Goal: Download file/media

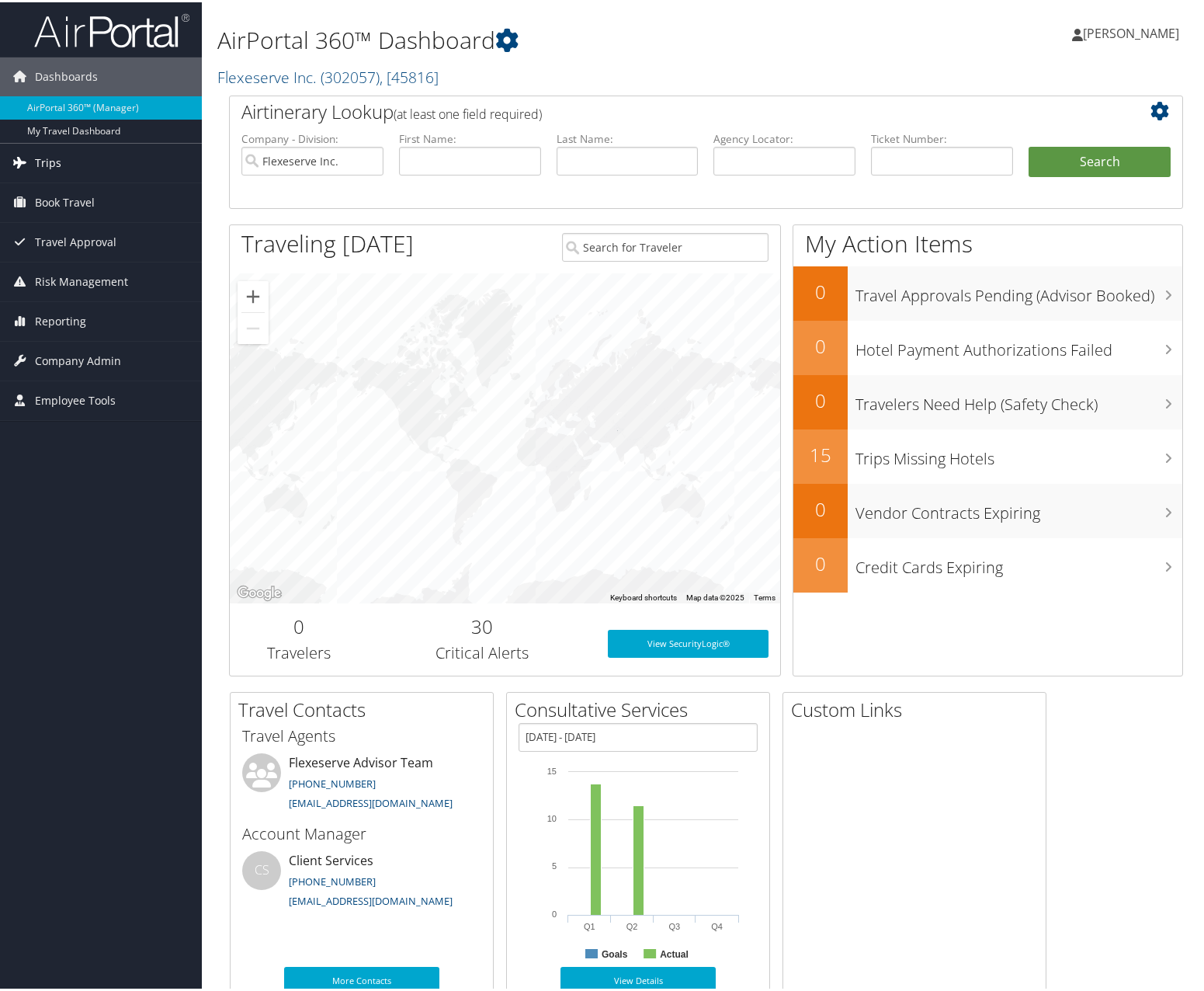
click at [62, 168] on link "Trips" at bounding box center [101, 161] width 202 height 39
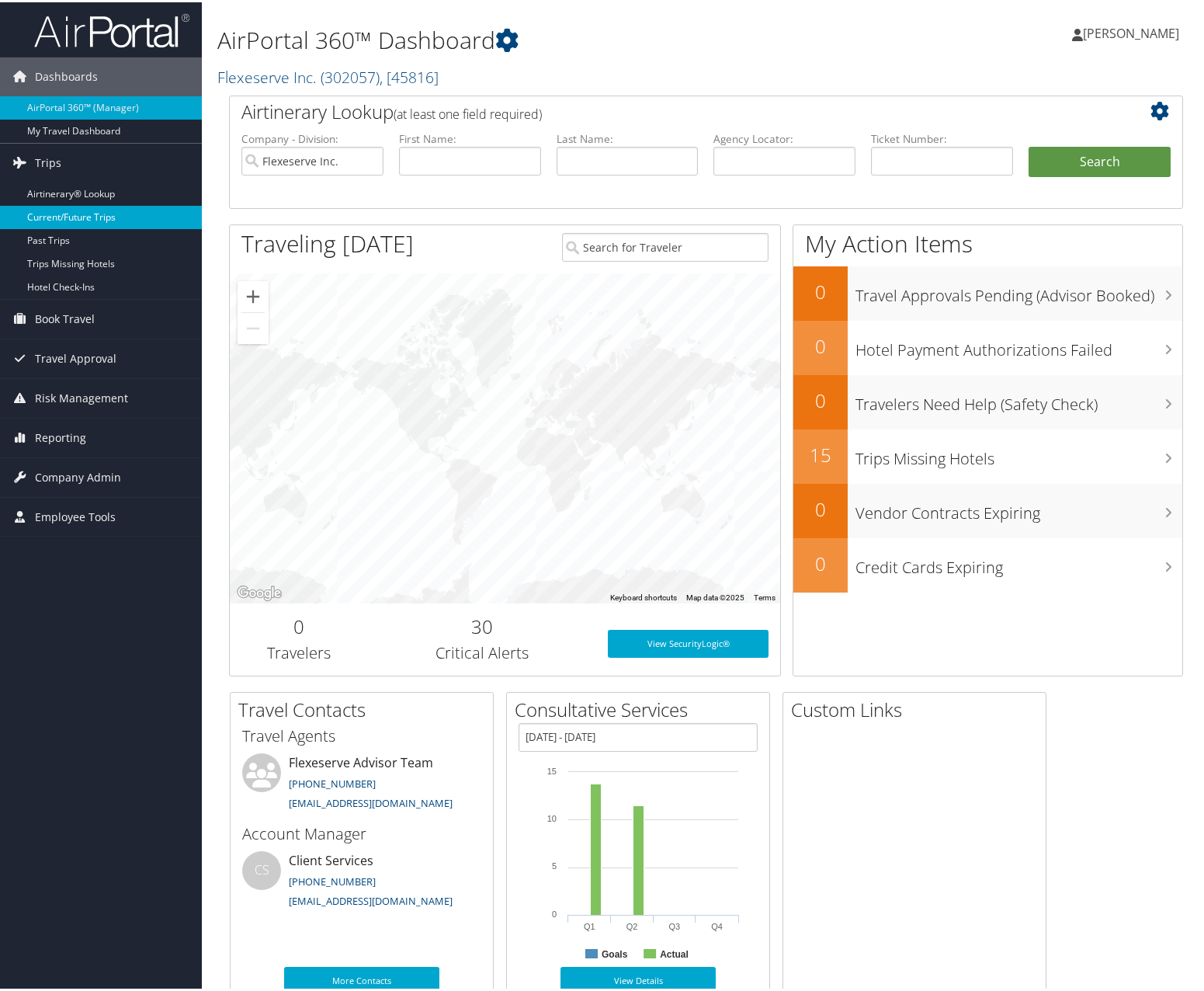
click at [57, 214] on link "Current/Future Trips" at bounding box center [101, 215] width 202 height 23
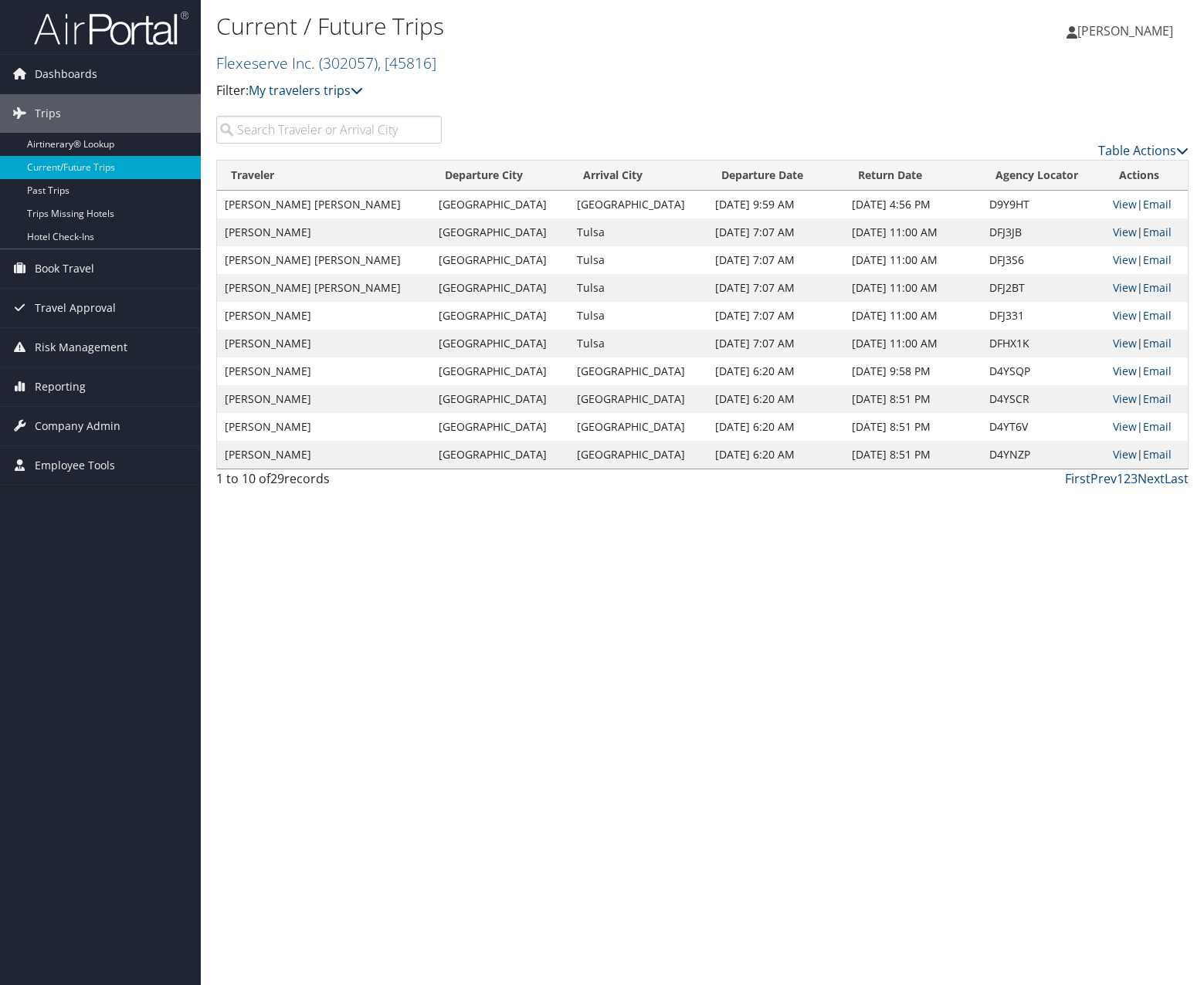
click at [1118, 372] on link "View" at bounding box center [1124, 371] width 24 height 15
click at [1113, 344] on link "View" at bounding box center [1124, 343] width 24 height 15
click at [1113, 371] on link "View" at bounding box center [1124, 371] width 24 height 15
click at [1113, 400] on link "View" at bounding box center [1124, 398] width 24 height 15
click at [1113, 426] on link "View" at bounding box center [1124, 426] width 24 height 15
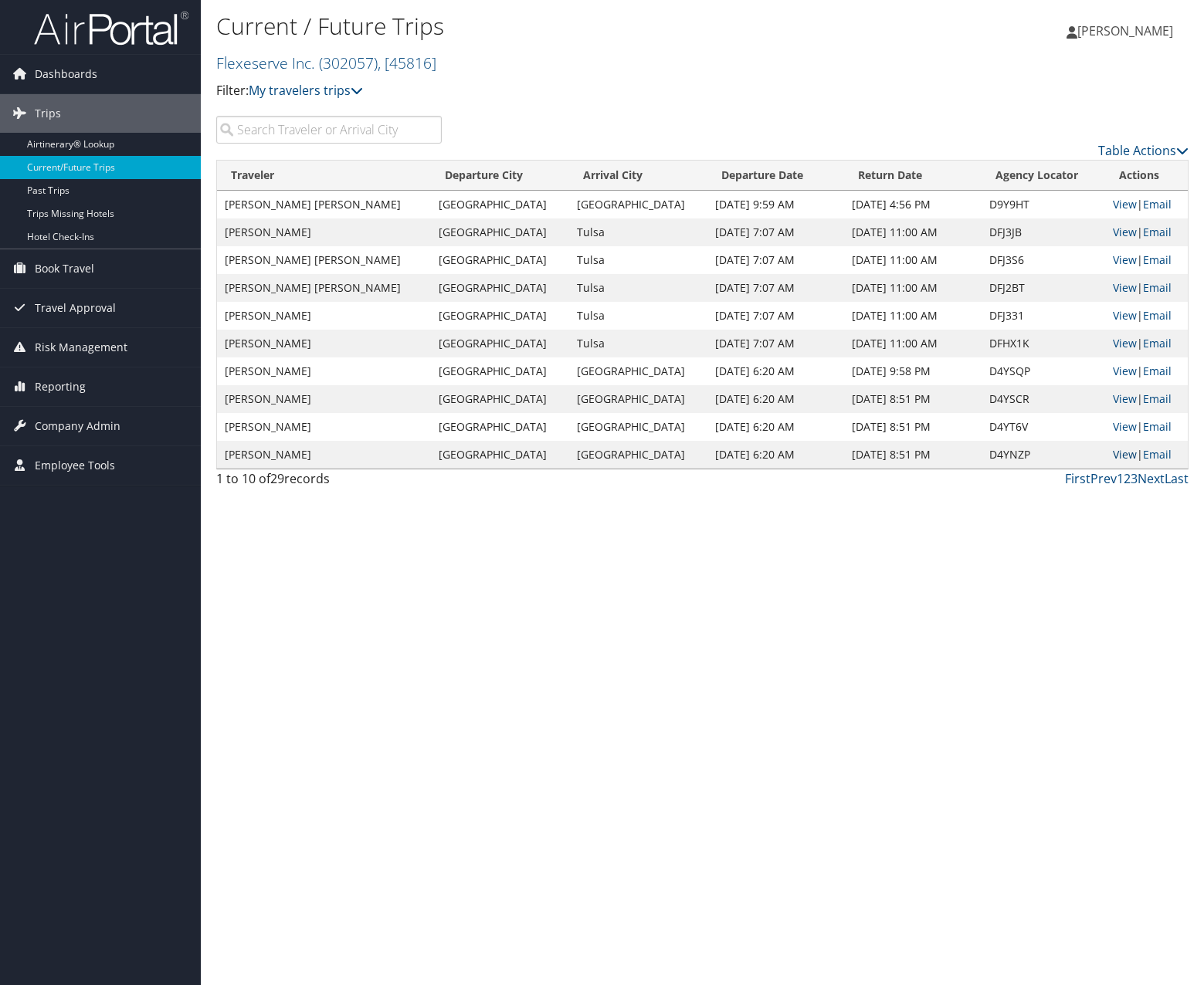
click at [1115, 453] on link "View" at bounding box center [1124, 454] width 24 height 15
click at [1150, 482] on link "Next" at bounding box center [1151, 478] width 27 height 17
click at [1116, 232] on link "View" at bounding box center [1124, 232] width 24 height 15
click at [1113, 264] on link "View" at bounding box center [1124, 260] width 24 height 15
click at [1117, 284] on link "View" at bounding box center [1124, 288] width 24 height 15
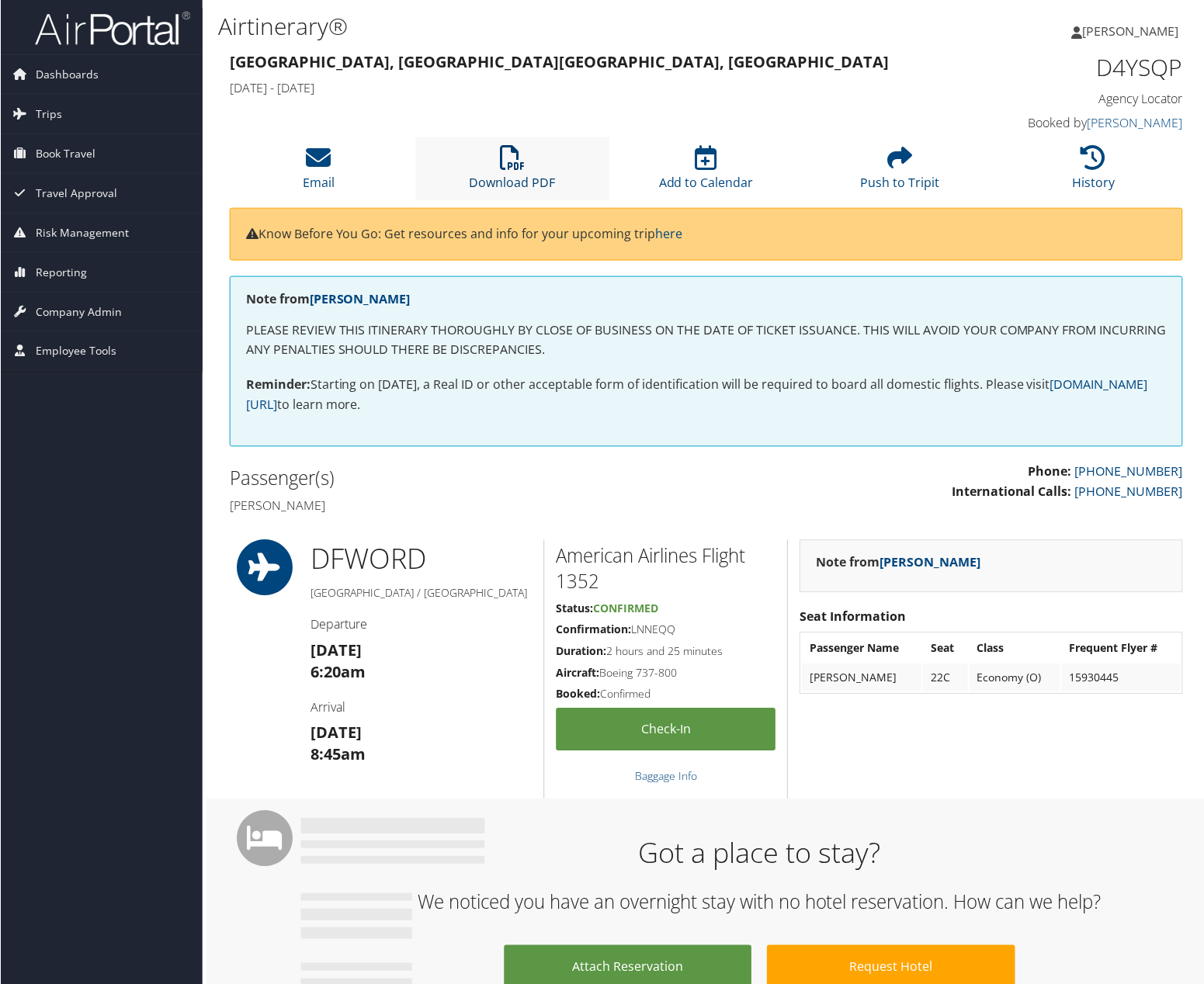
click at [509, 179] on link "Download PDF" at bounding box center [512, 172] width 86 height 37
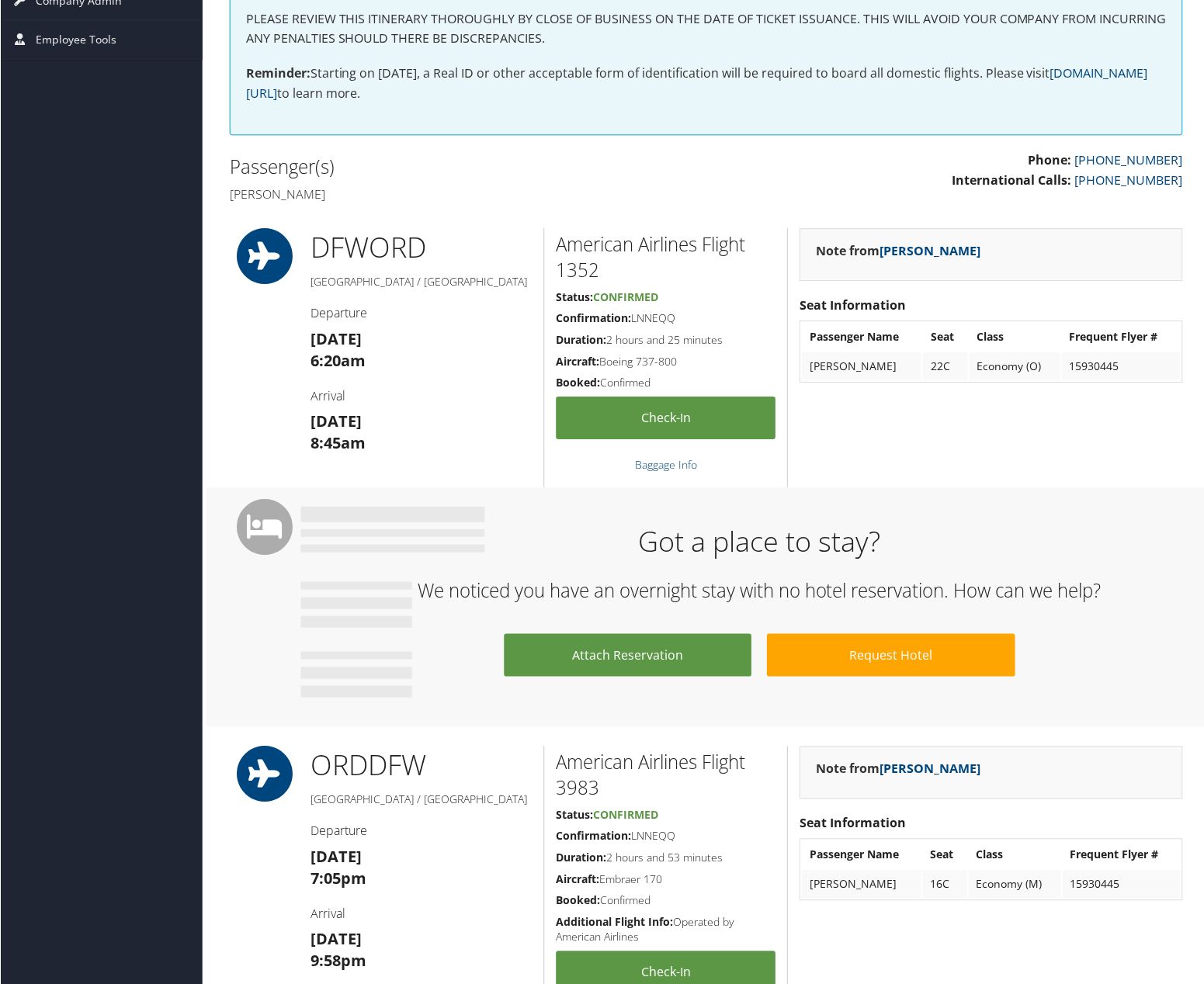
scroll to position [388, 0]
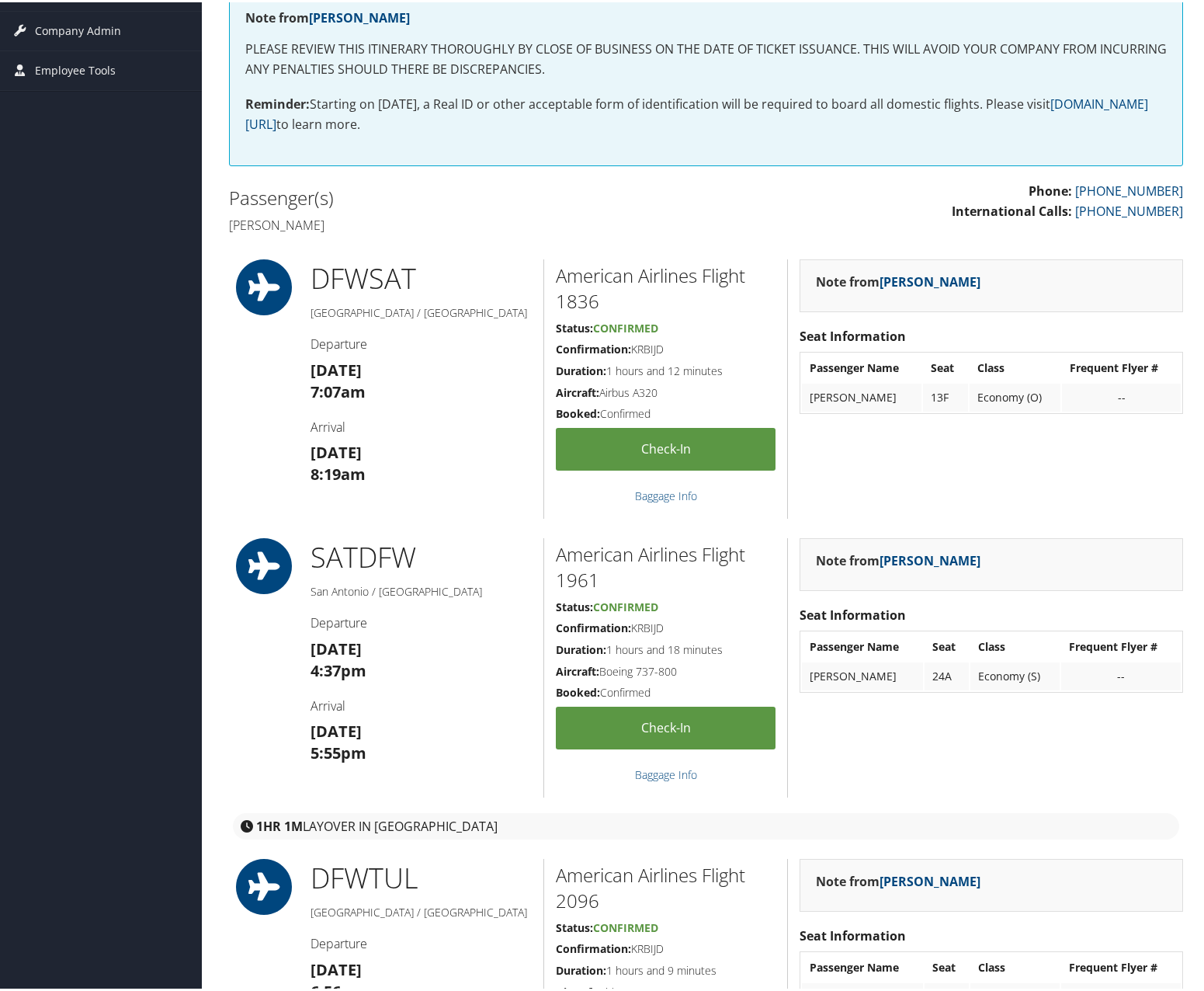
scroll to position [155, 0]
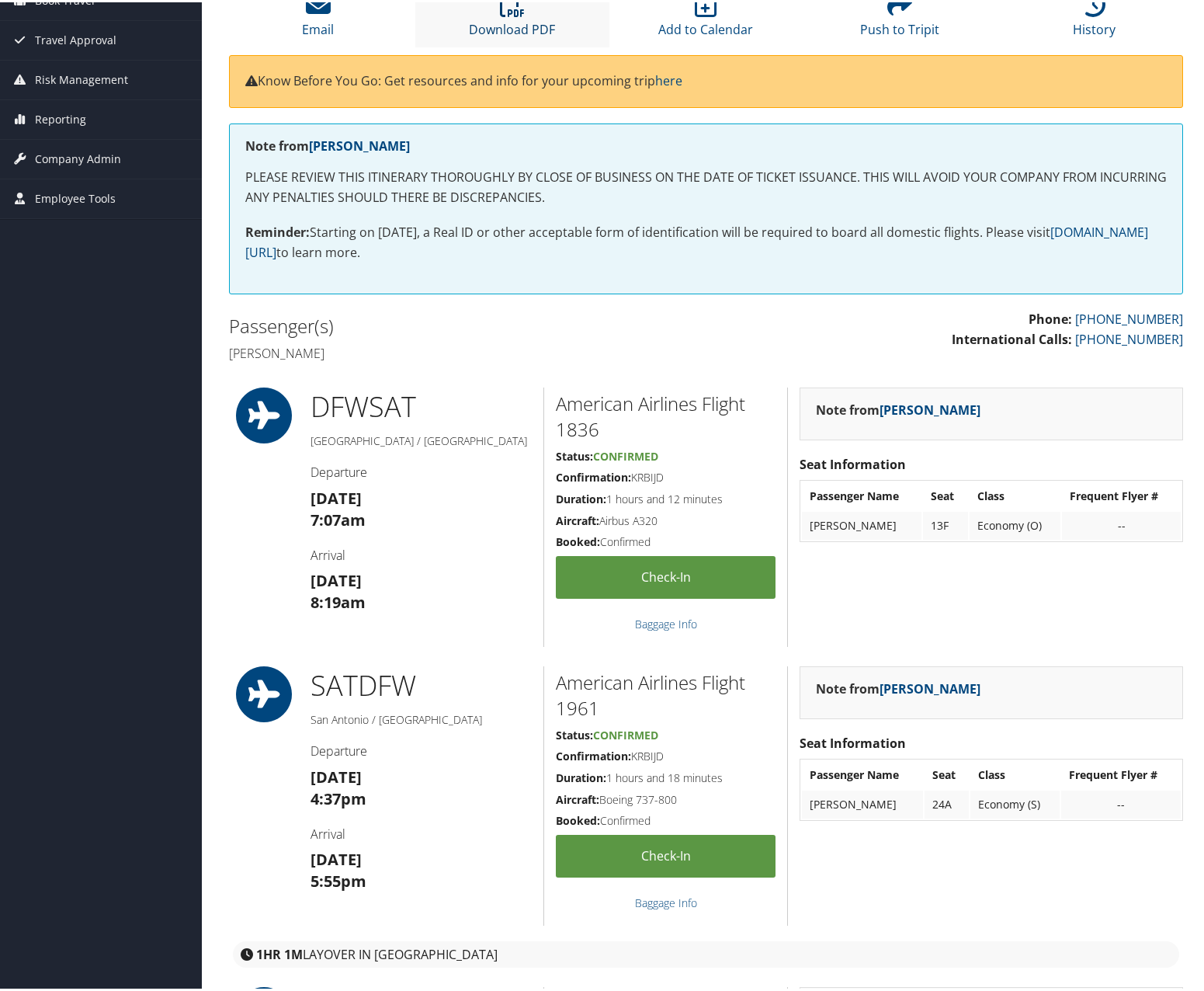
click at [520, 30] on link "Download PDF" at bounding box center [512, 17] width 86 height 37
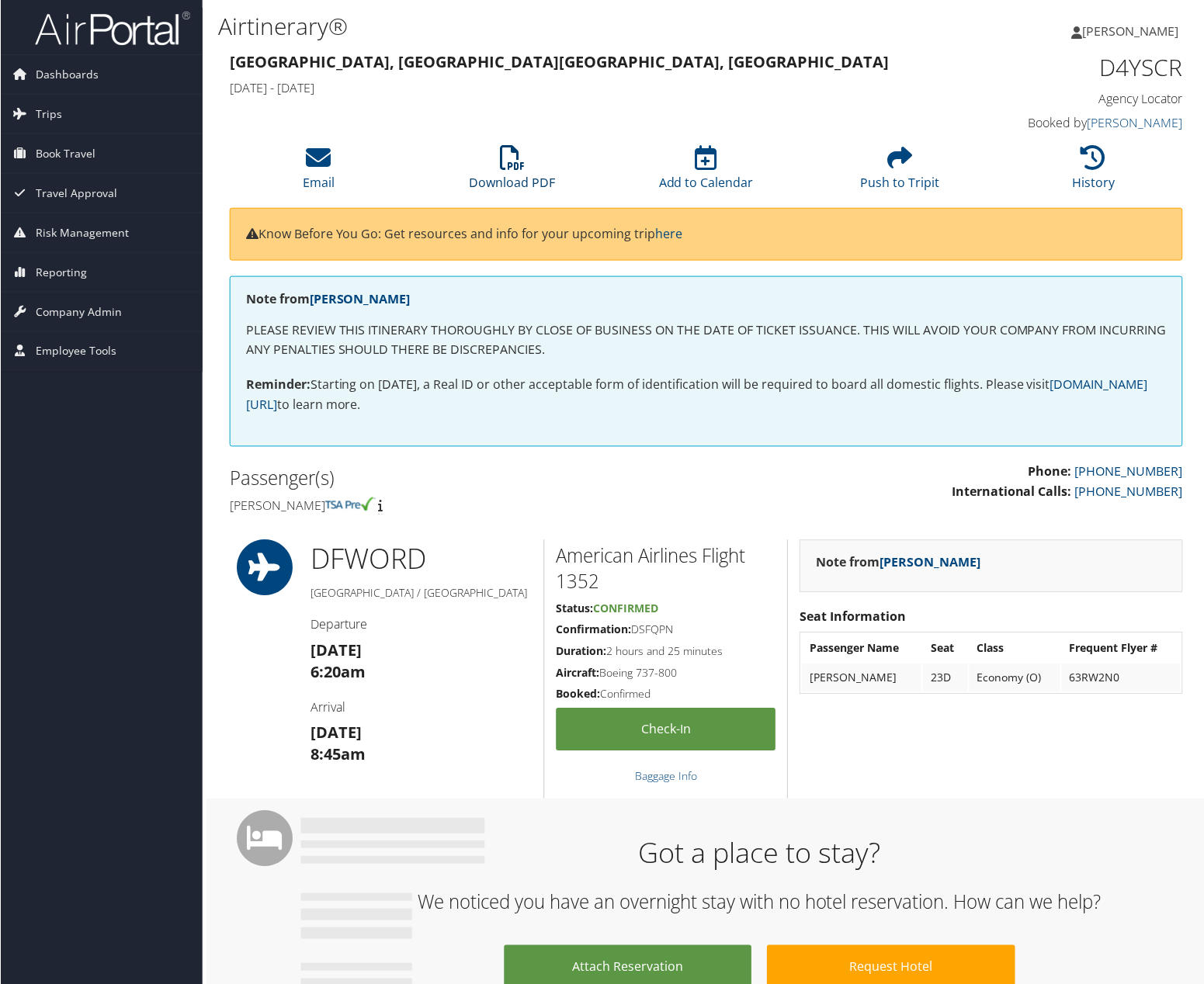
drag, startPoint x: 502, startPoint y: 165, endPoint x: 476, endPoint y: 202, distance: 45.2
click at [502, 165] on icon at bounding box center [512, 158] width 25 height 25
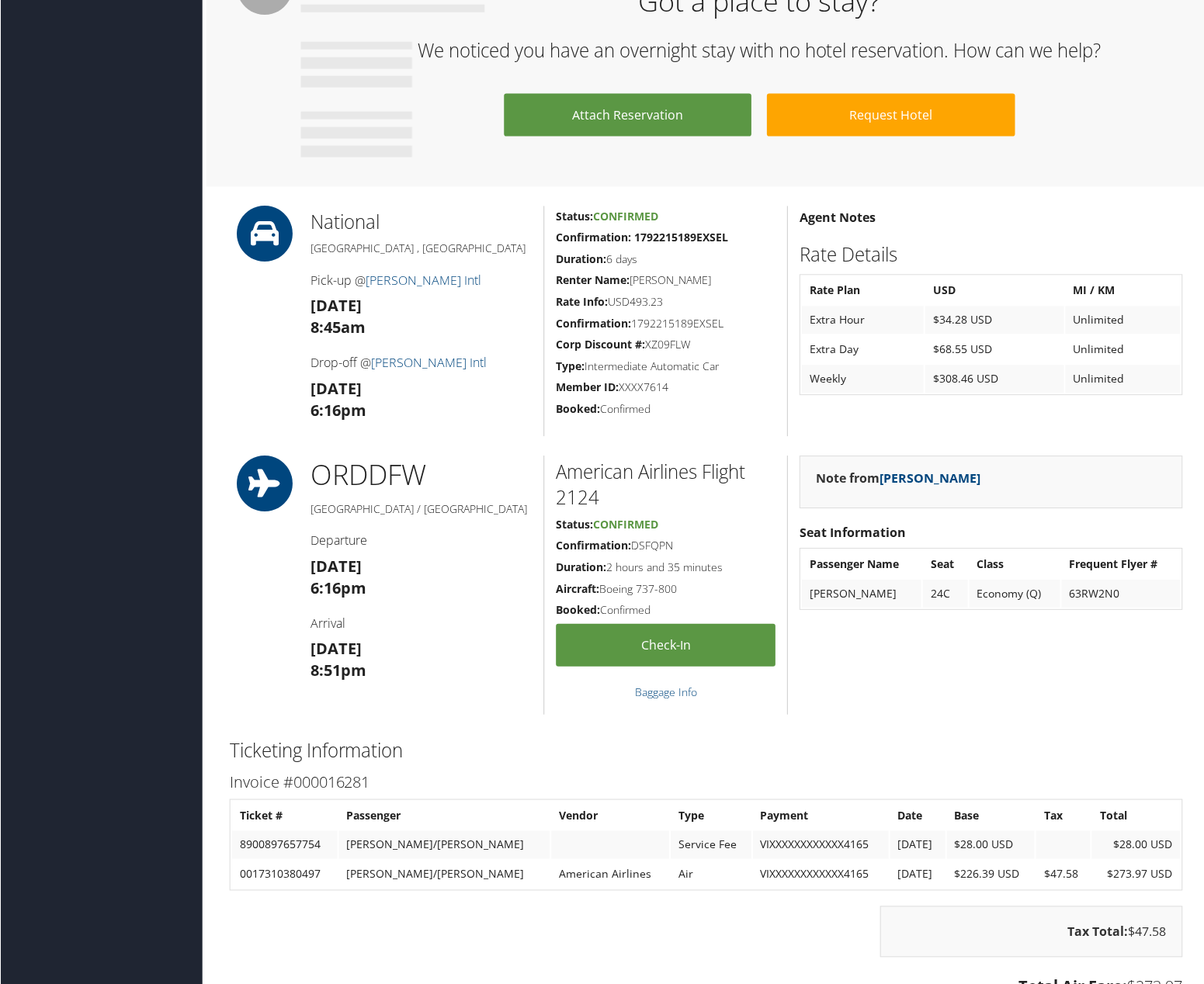
scroll to position [854, 0]
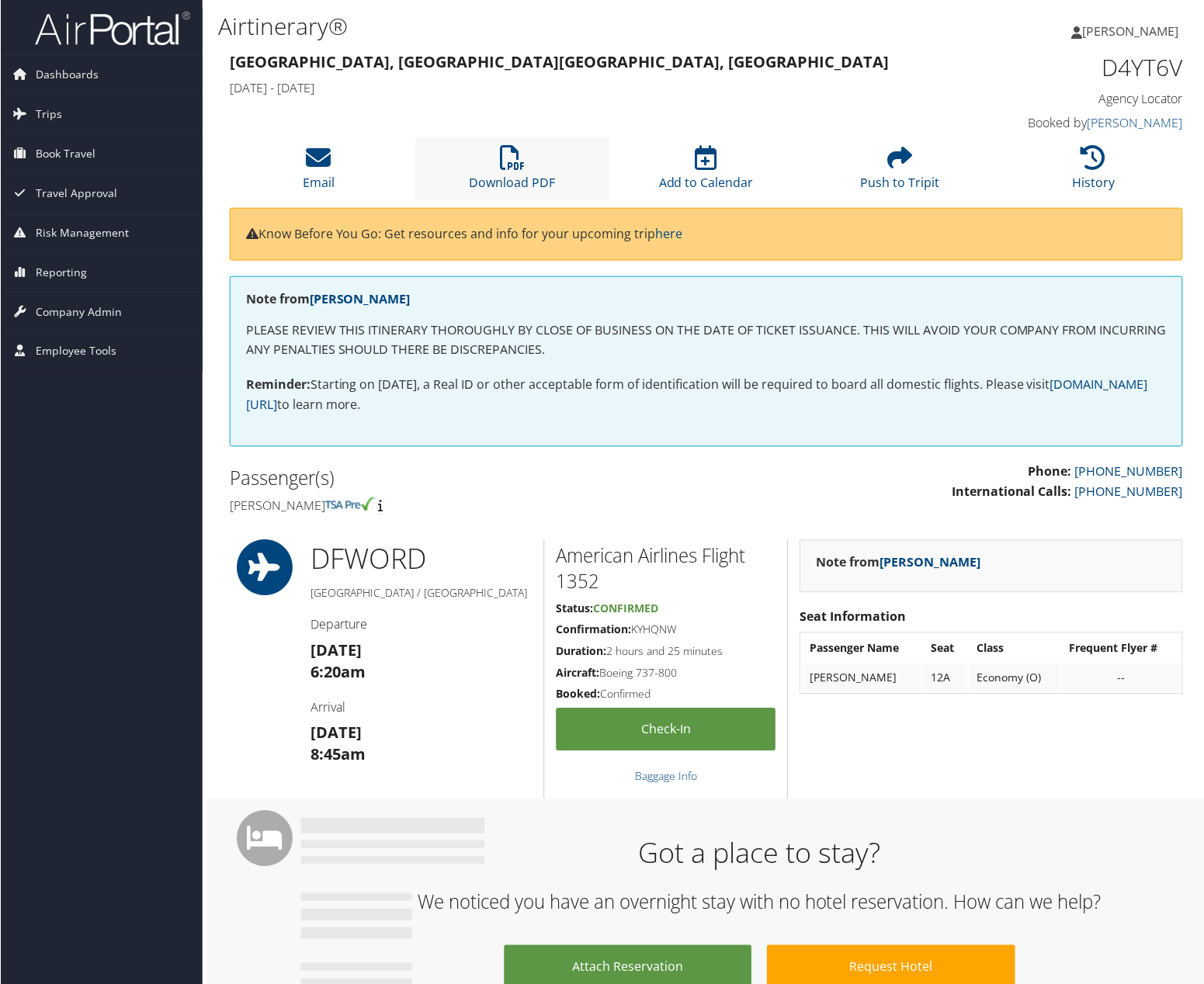
click at [497, 167] on li "Download PDF" at bounding box center [512, 168] width 194 height 63
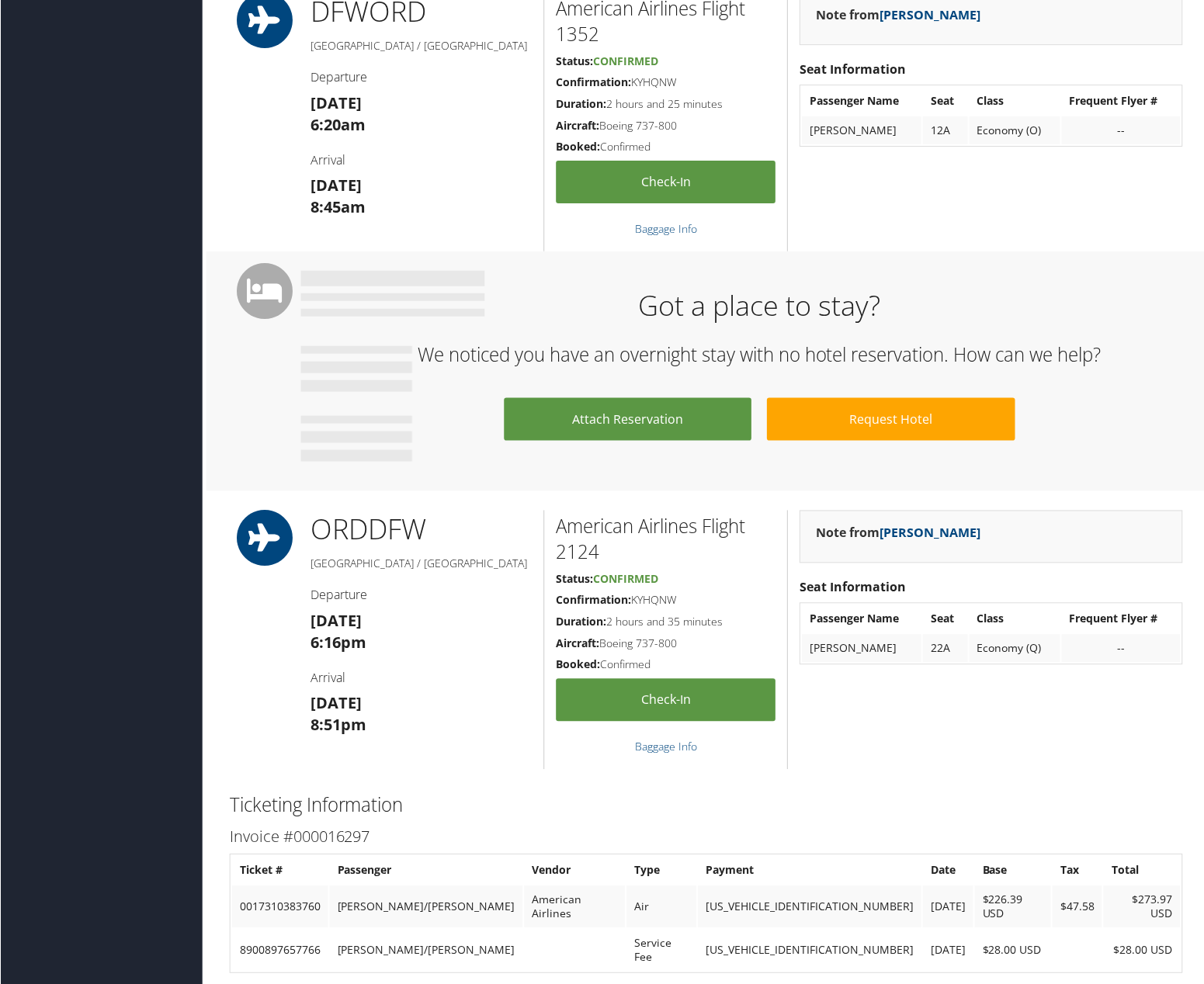
scroll to position [543, 0]
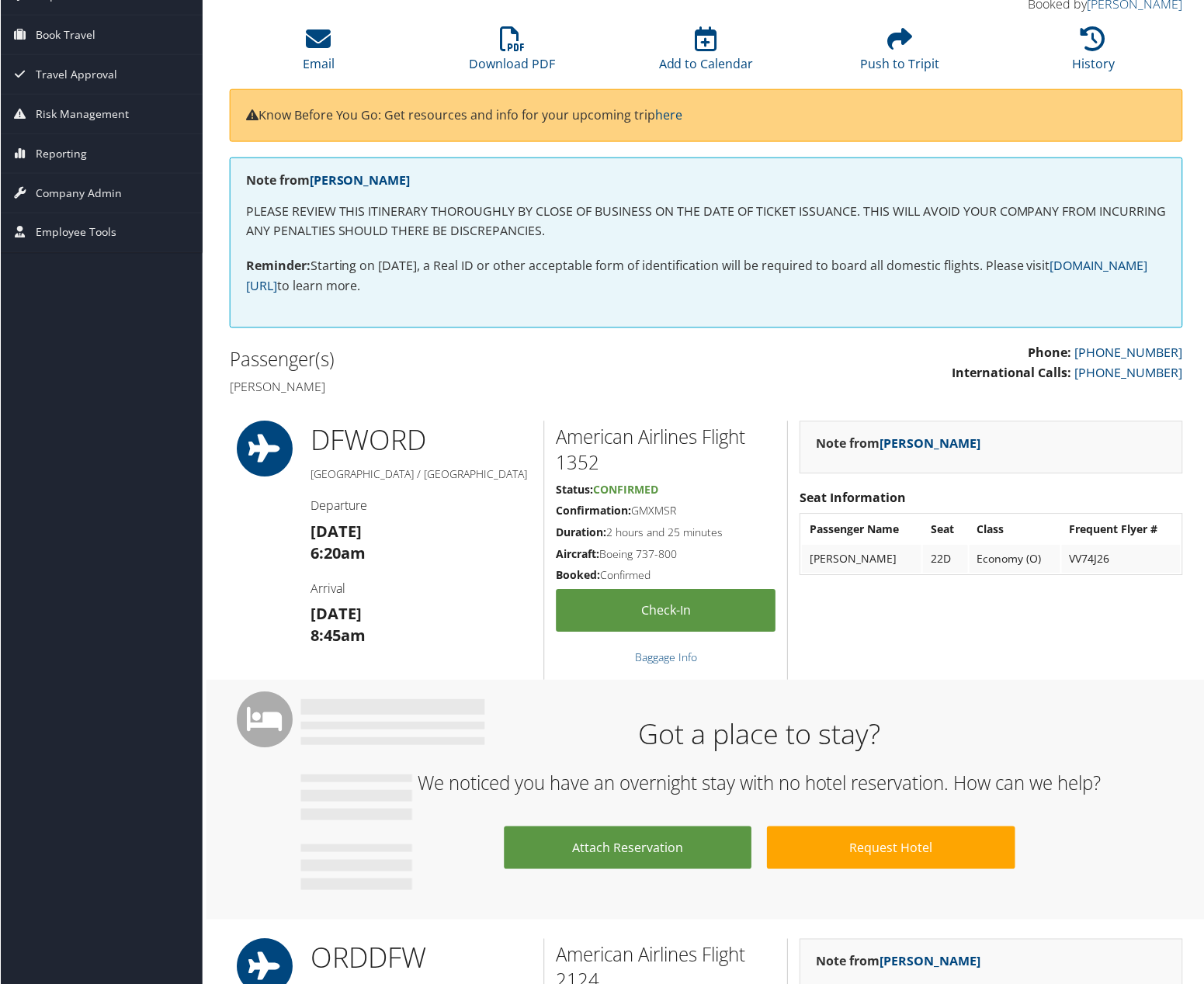
scroll to position [78, 0]
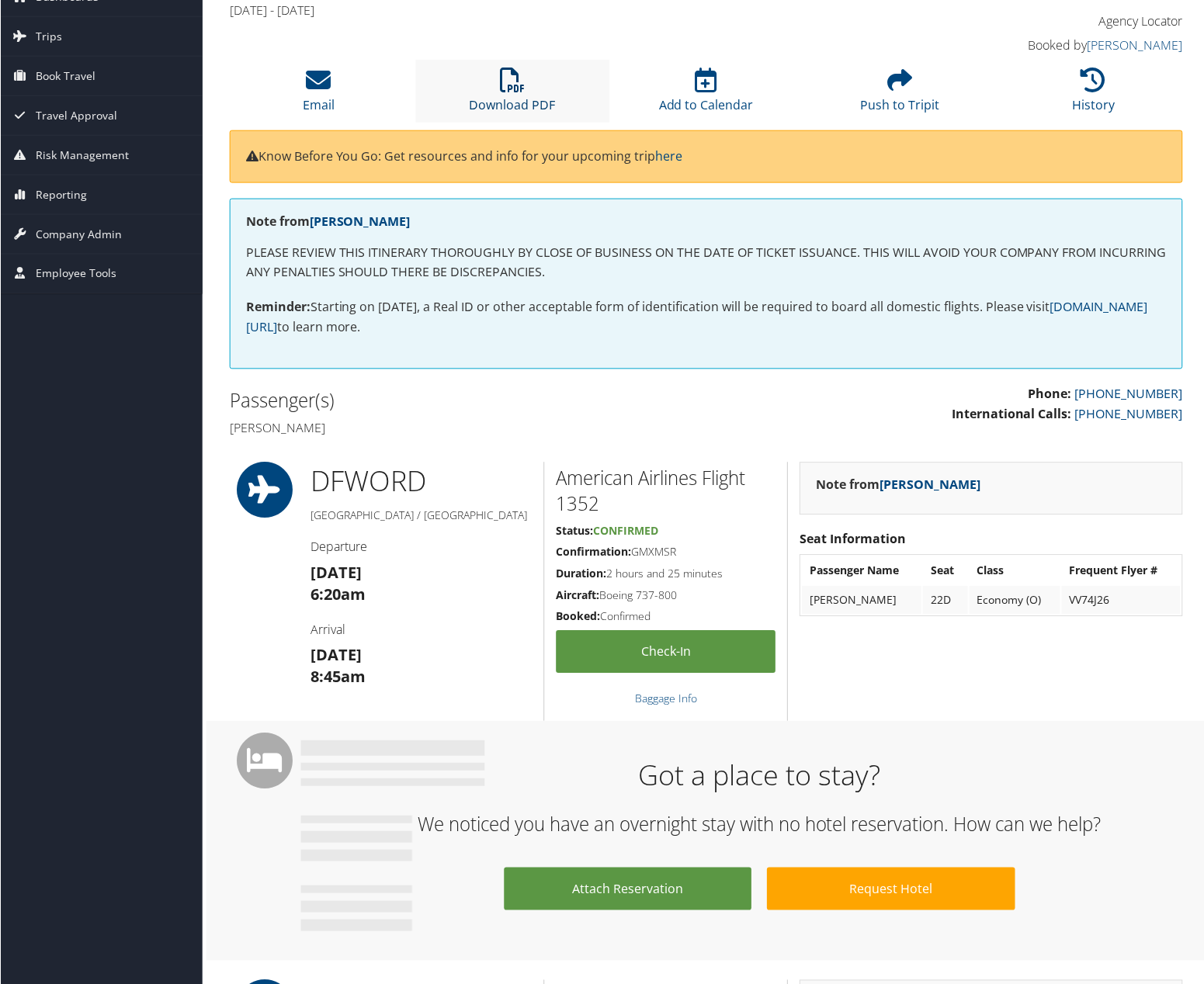
click at [512, 99] on link "Download PDF" at bounding box center [512, 94] width 86 height 37
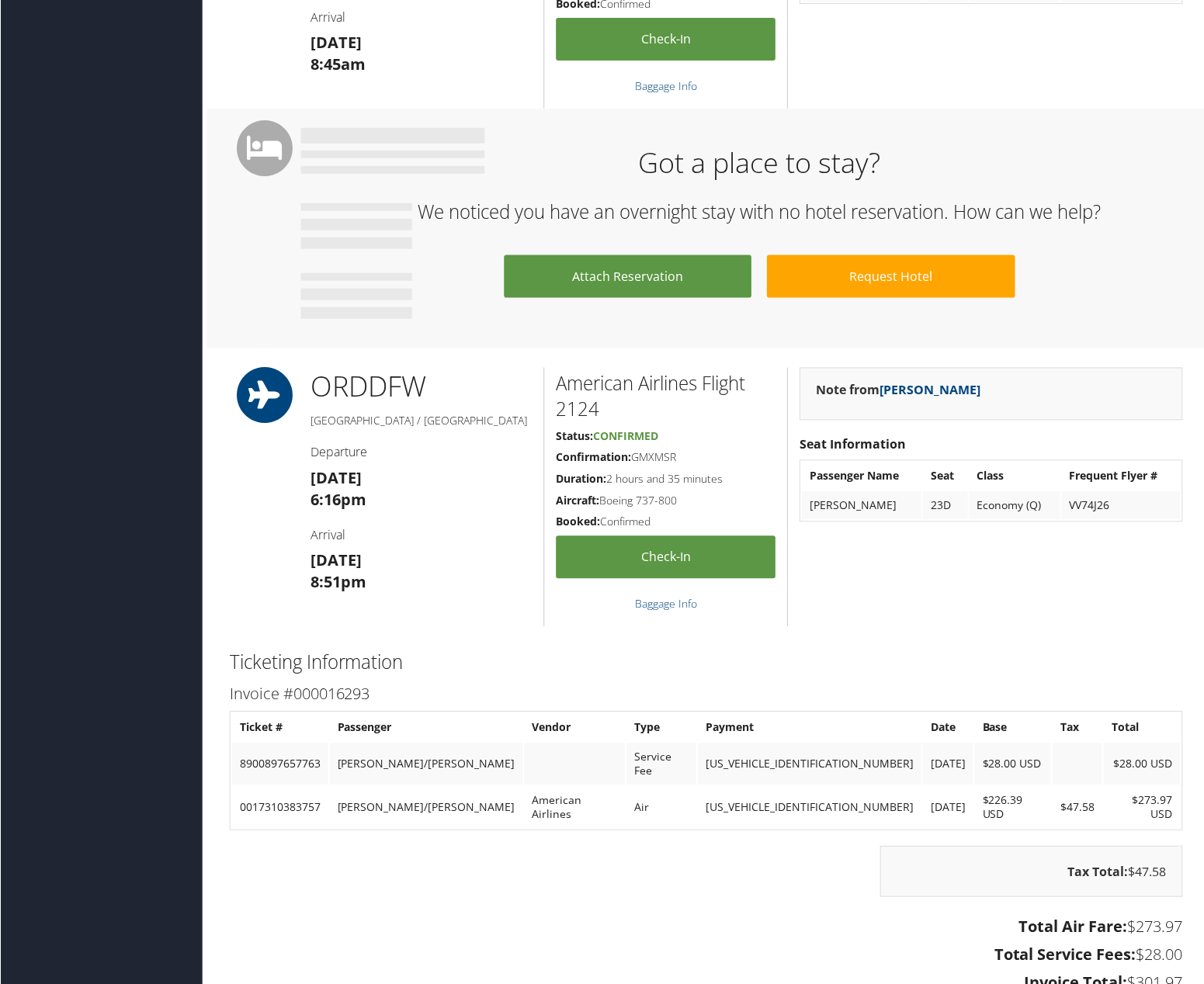
scroll to position [698, 0]
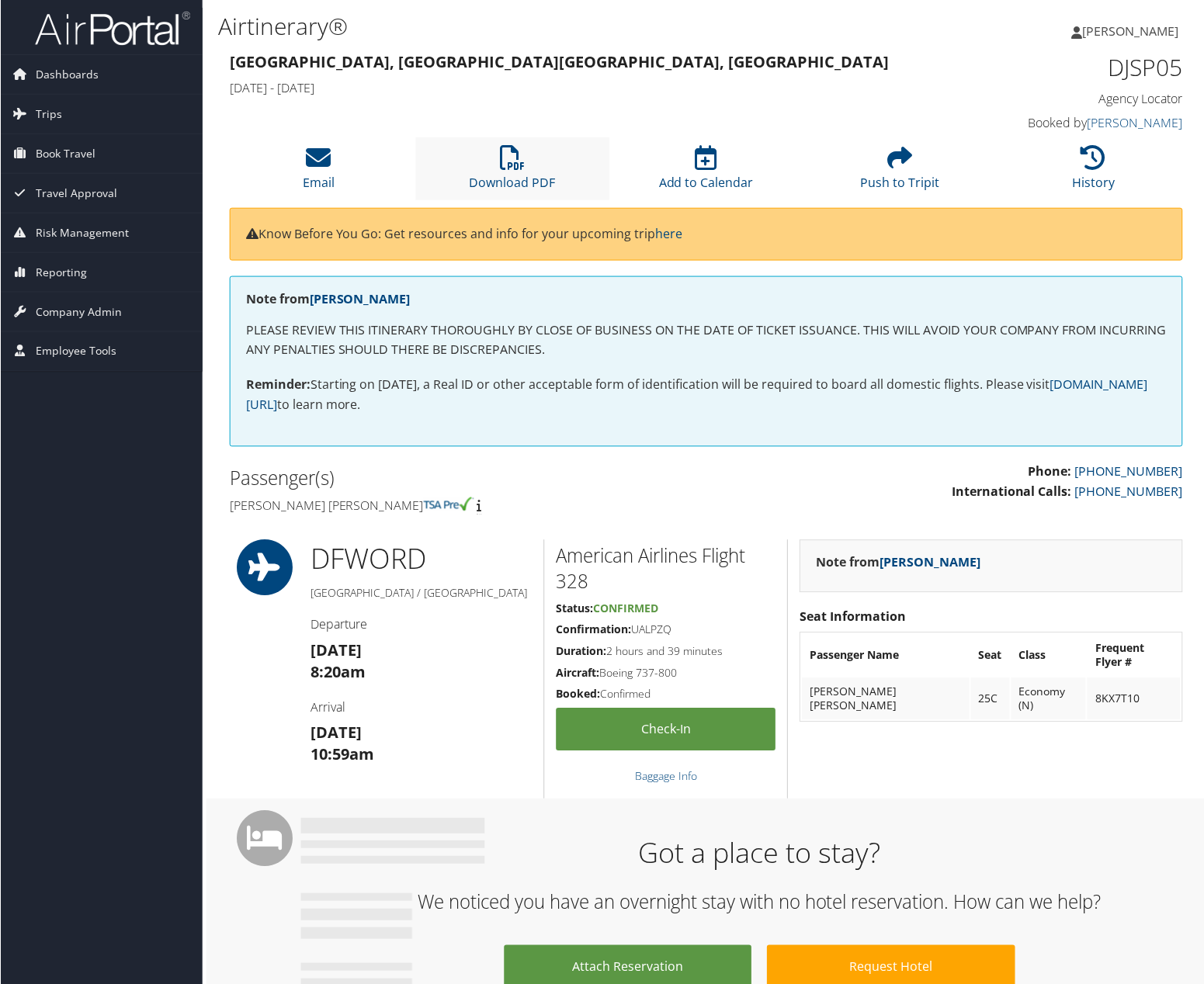
click at [525, 160] on li "Download PDF" at bounding box center [512, 168] width 194 height 63
click at [531, 181] on link "Download PDF" at bounding box center [512, 172] width 86 height 37
click at [515, 170] on icon at bounding box center [512, 158] width 25 height 25
